Goal: Communication & Community: Ask a question

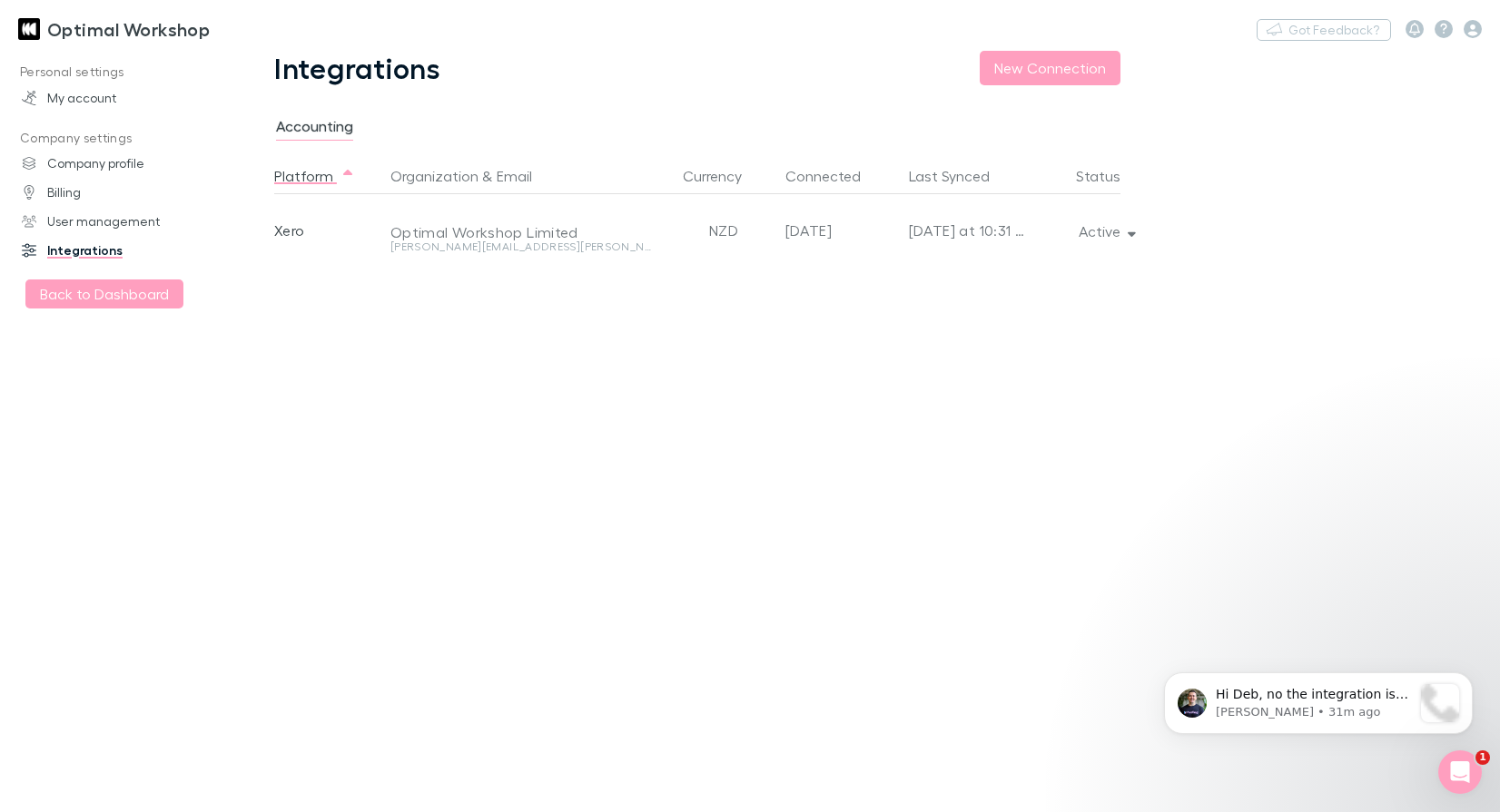
click at [107, 286] on button "Back to Dashboard" at bounding box center [104, 294] width 158 height 29
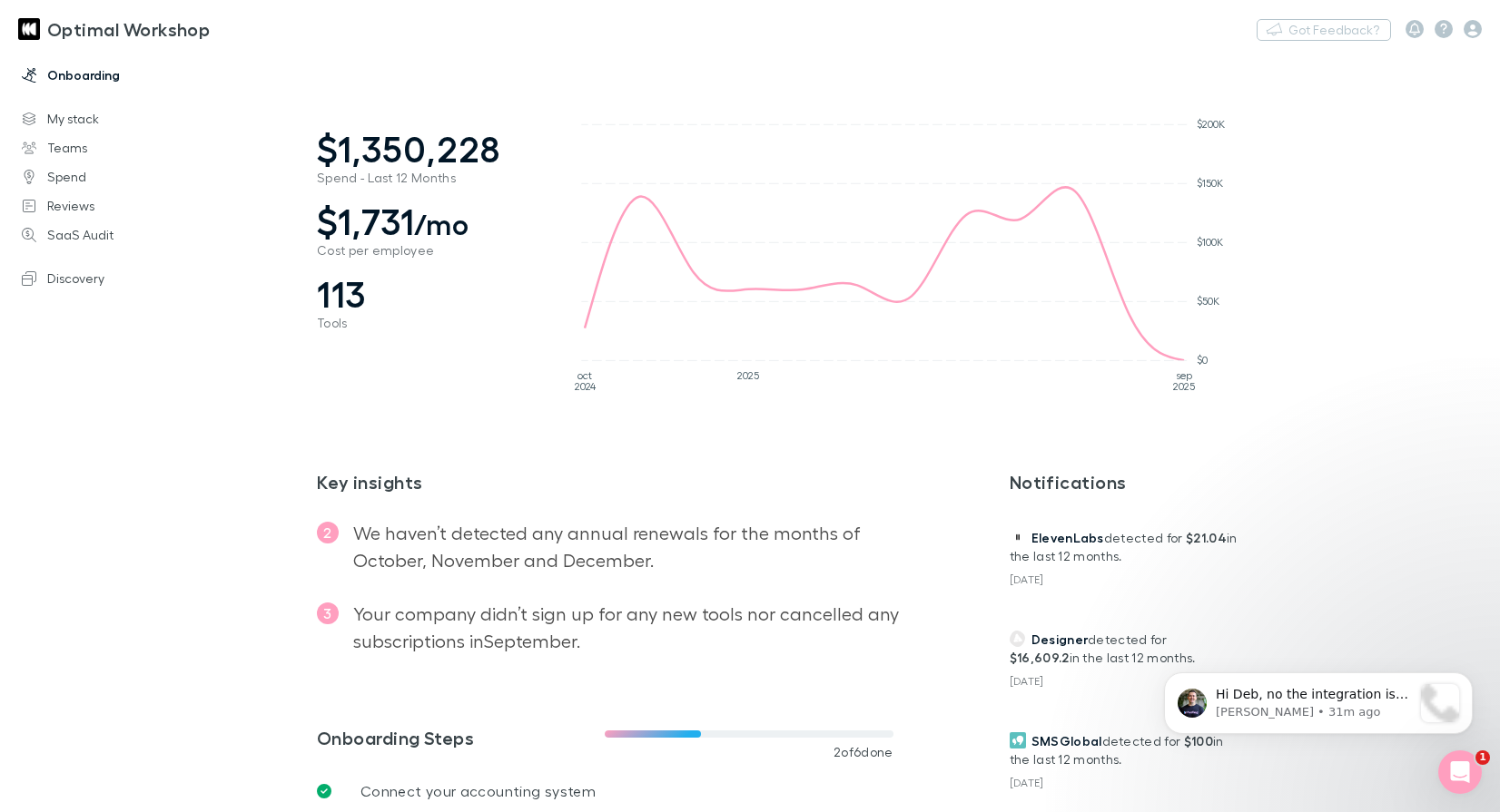
click at [77, 79] on link "Onboarding" at bounding box center [122, 75] width 237 height 29
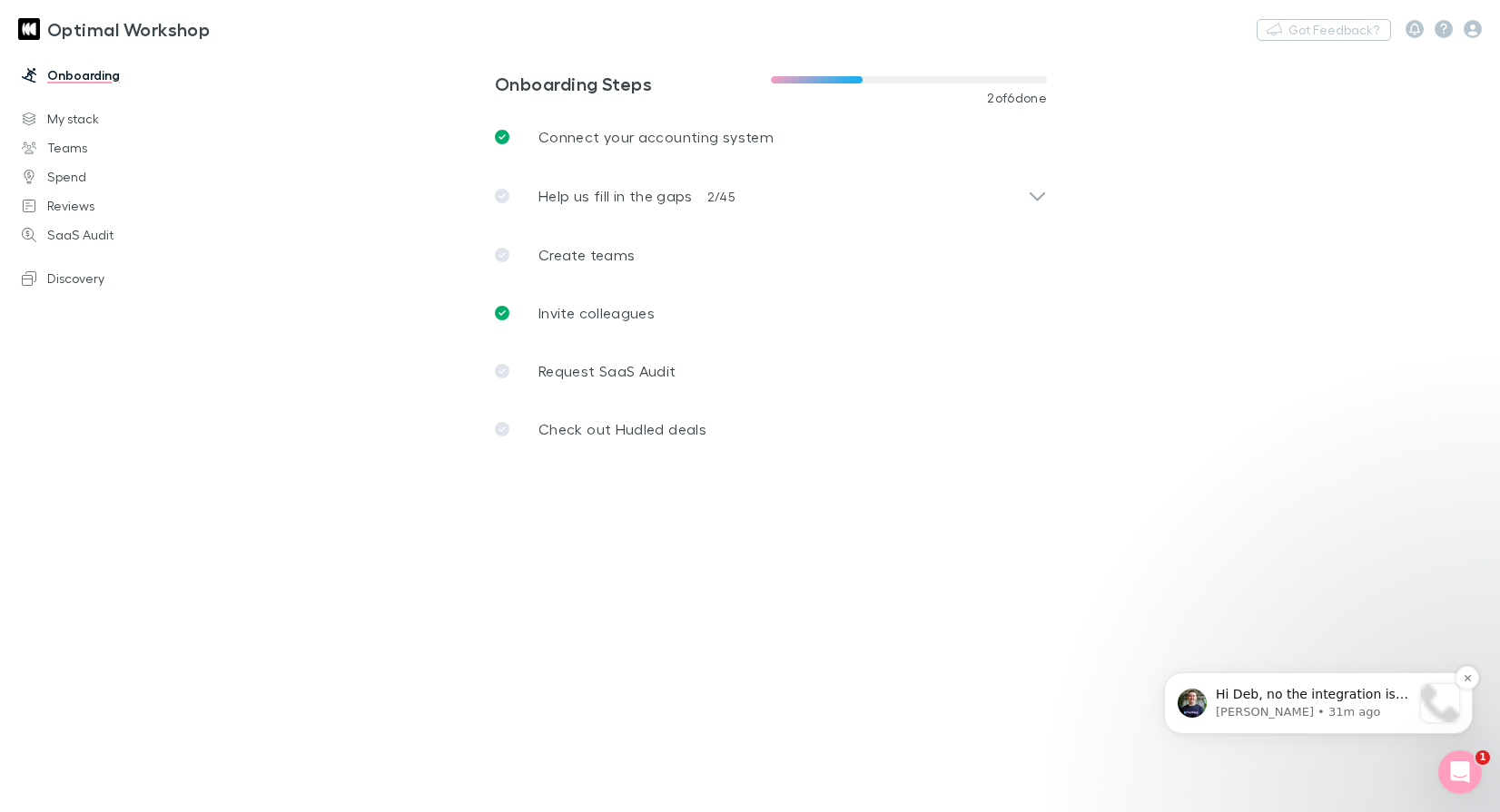
click at [1294, 709] on p "[PERSON_NAME] • 31m ago" at bounding box center [1314, 712] width 196 height 16
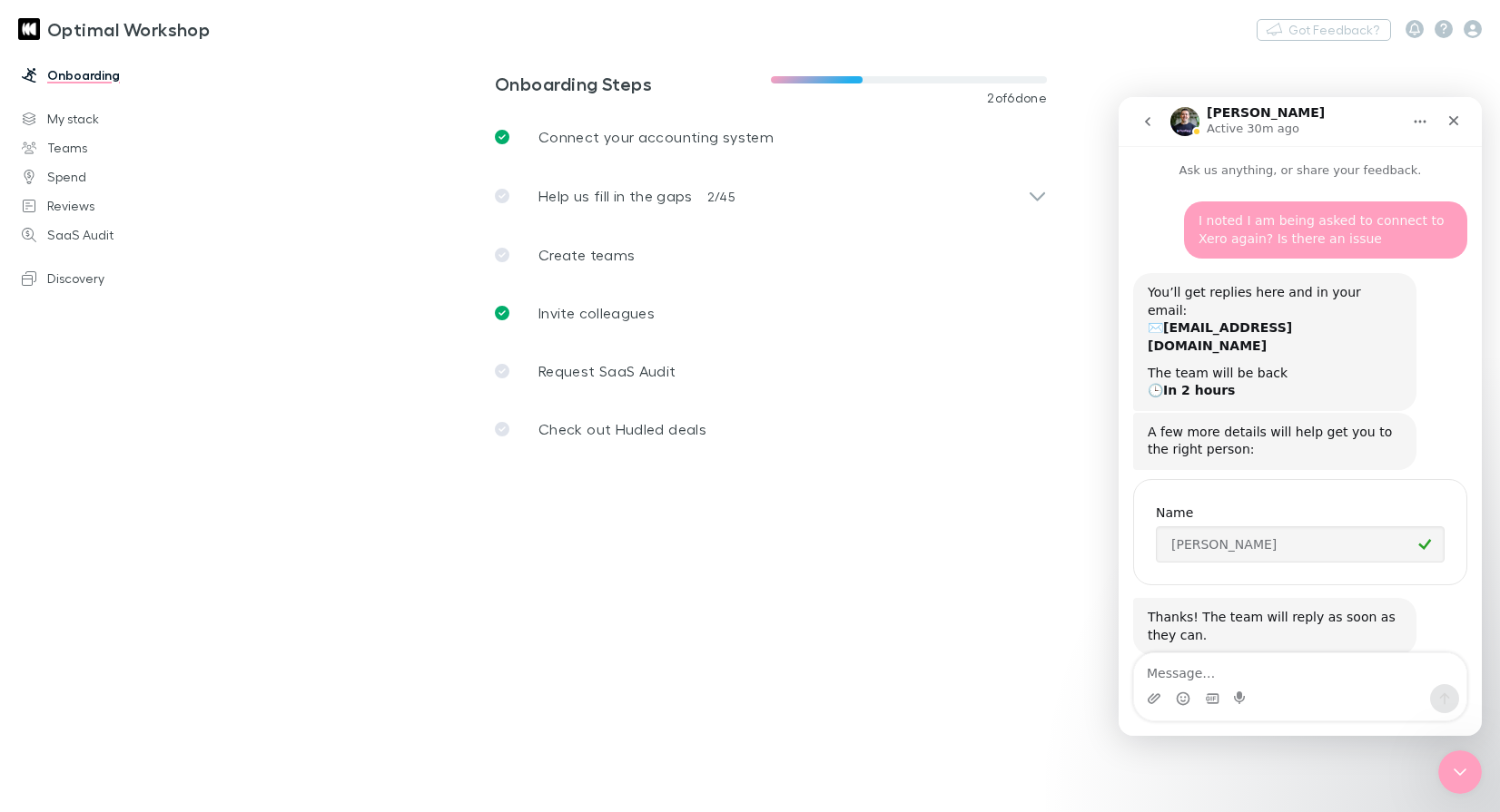
scroll to position [3, 0]
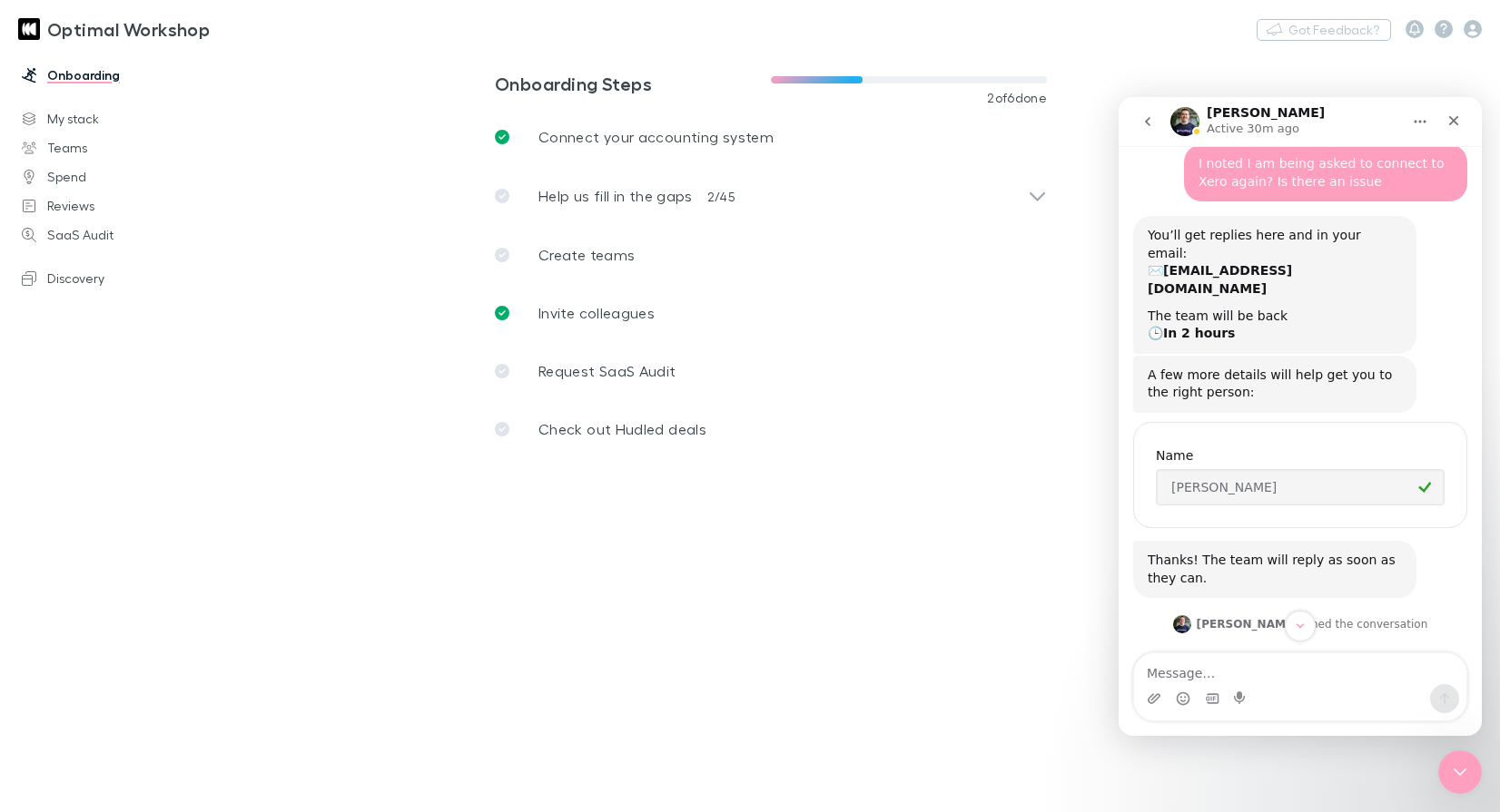
click at [1222, 679] on textarea "Message…" at bounding box center [1300, 668] width 333 height 31
type textarea "Thanx when I go to 'Onboarding' it says to connect accounting system?"
click at [1346, 687] on div "Intercom messenger" at bounding box center [1300, 698] width 333 height 29
click at [1307, 614] on icon "Scroll to bottom" at bounding box center [1300, 608] width 16 height 16
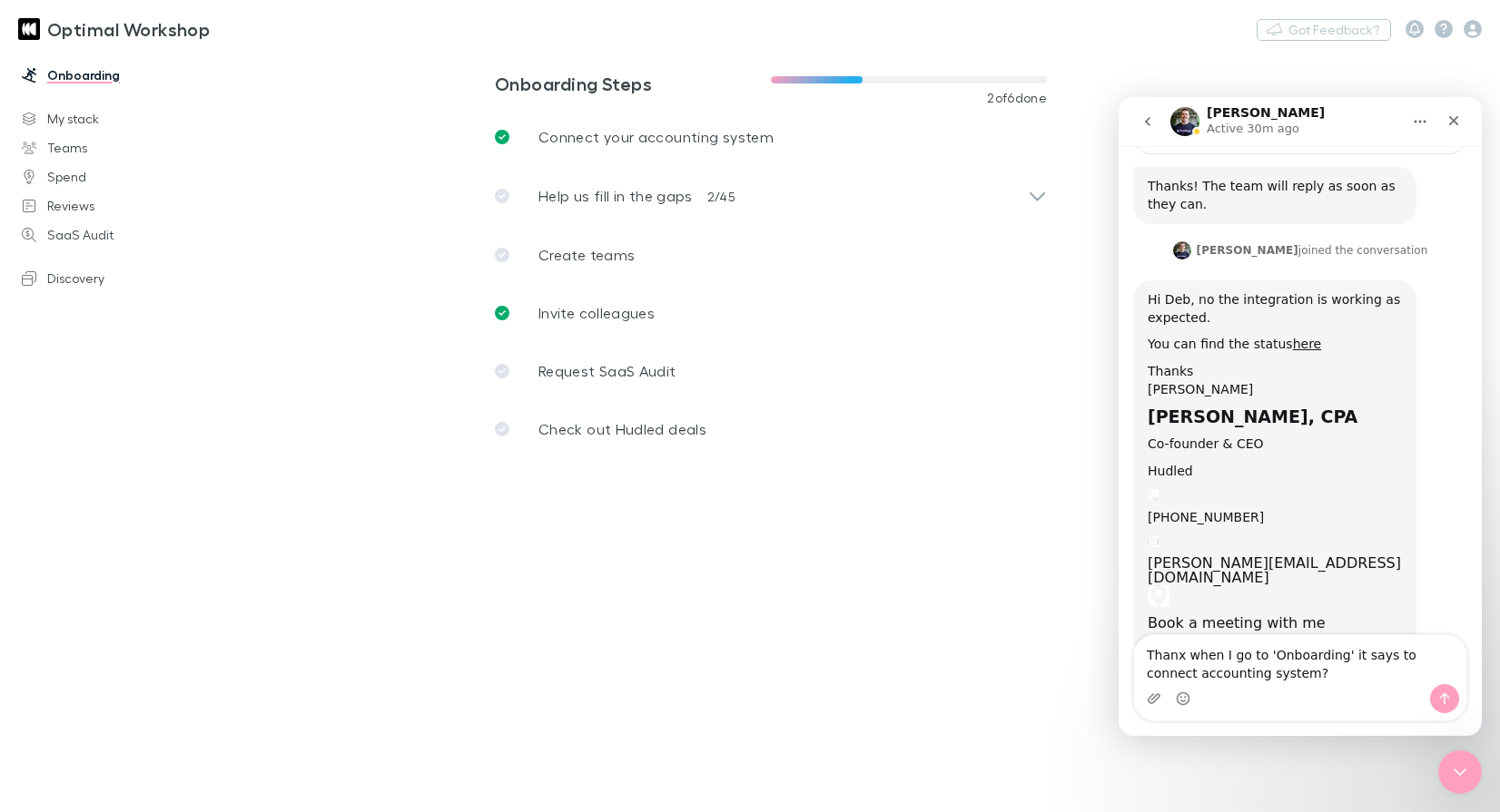
scroll to position [440, 0]
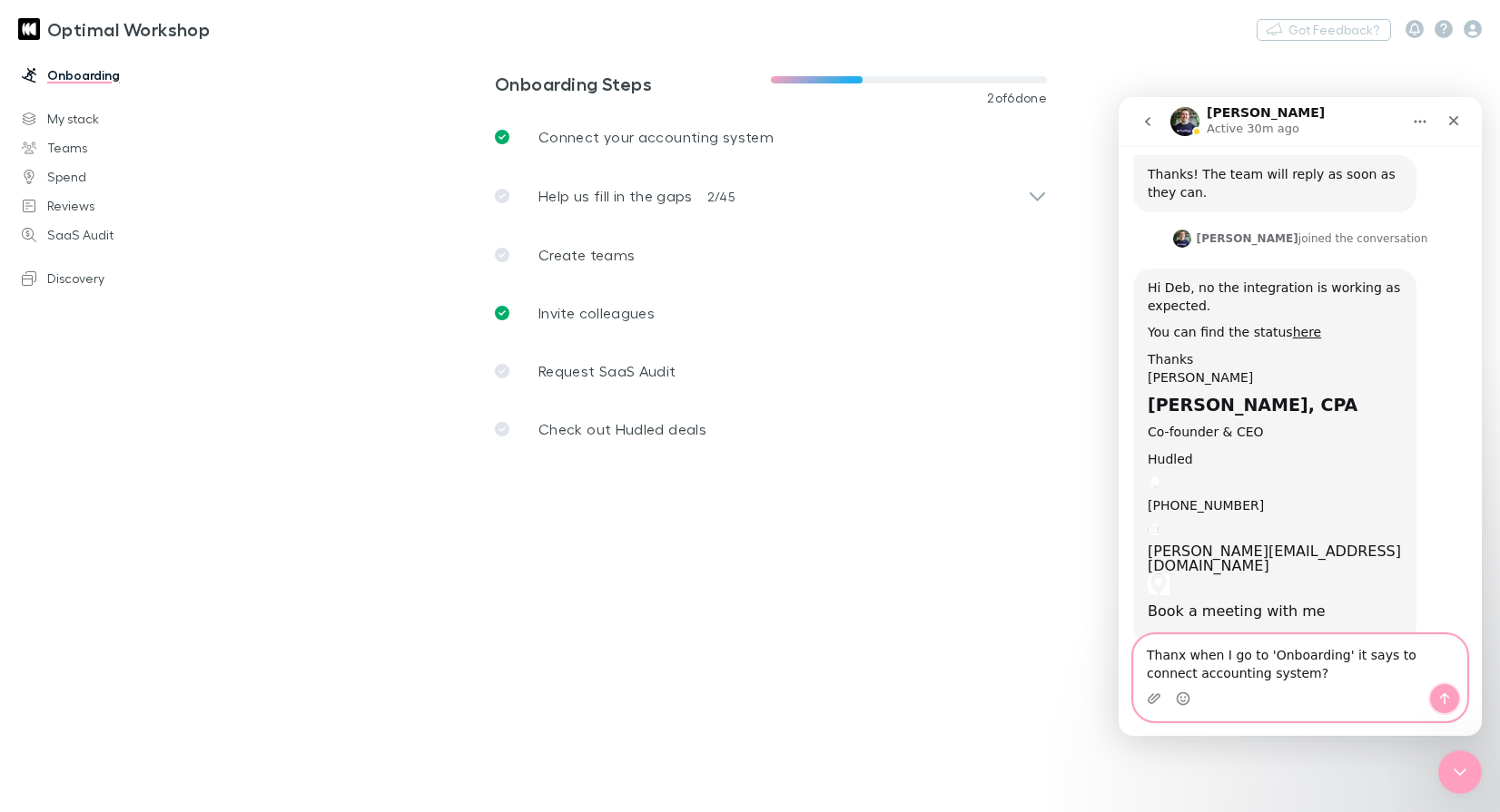
click at [1451, 698] on icon "Send a message…" at bounding box center [1444, 698] width 15 height 15
